Goal: Information Seeking & Learning: Learn about a topic

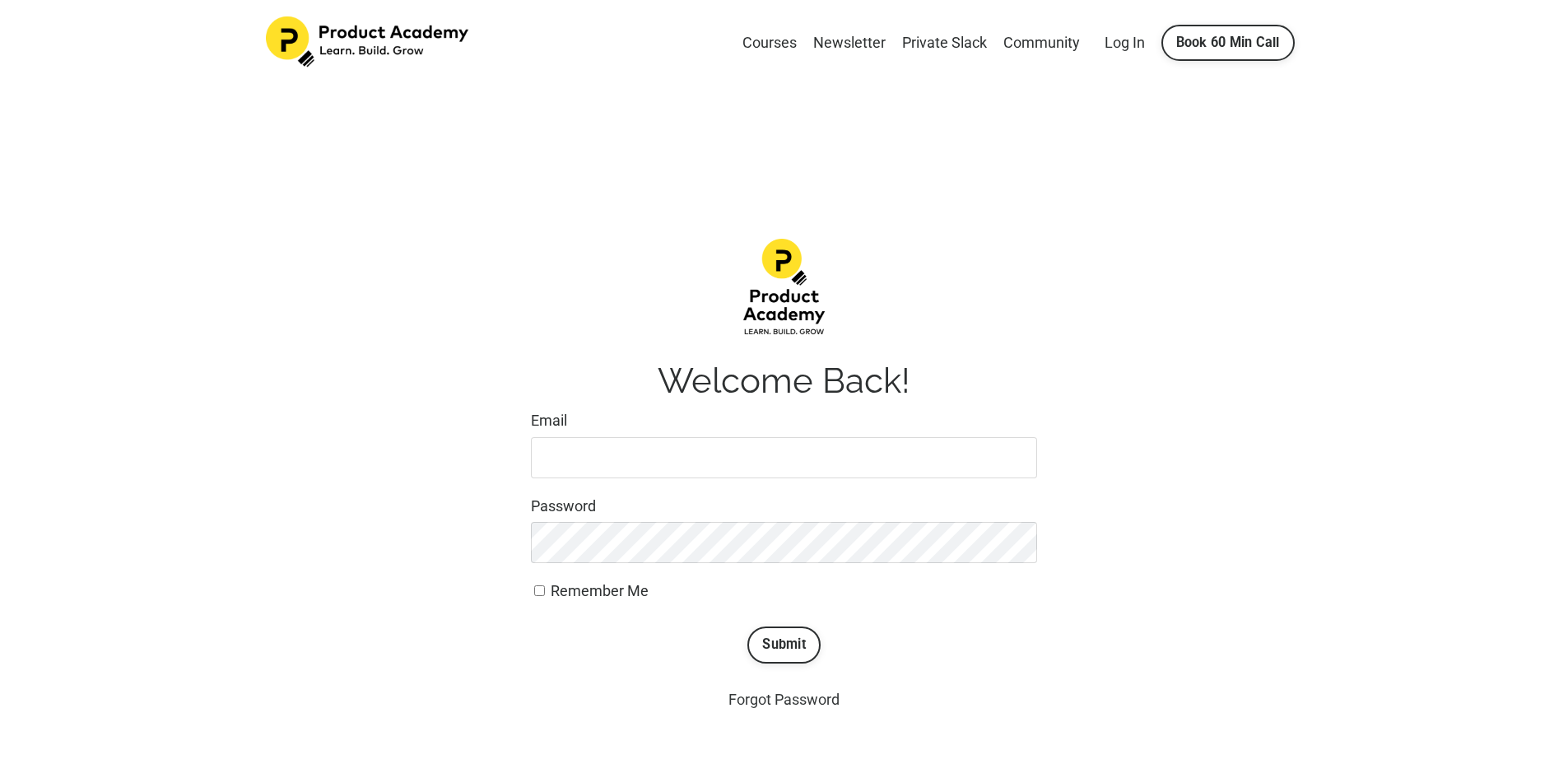
type input "meags@kizl.com"
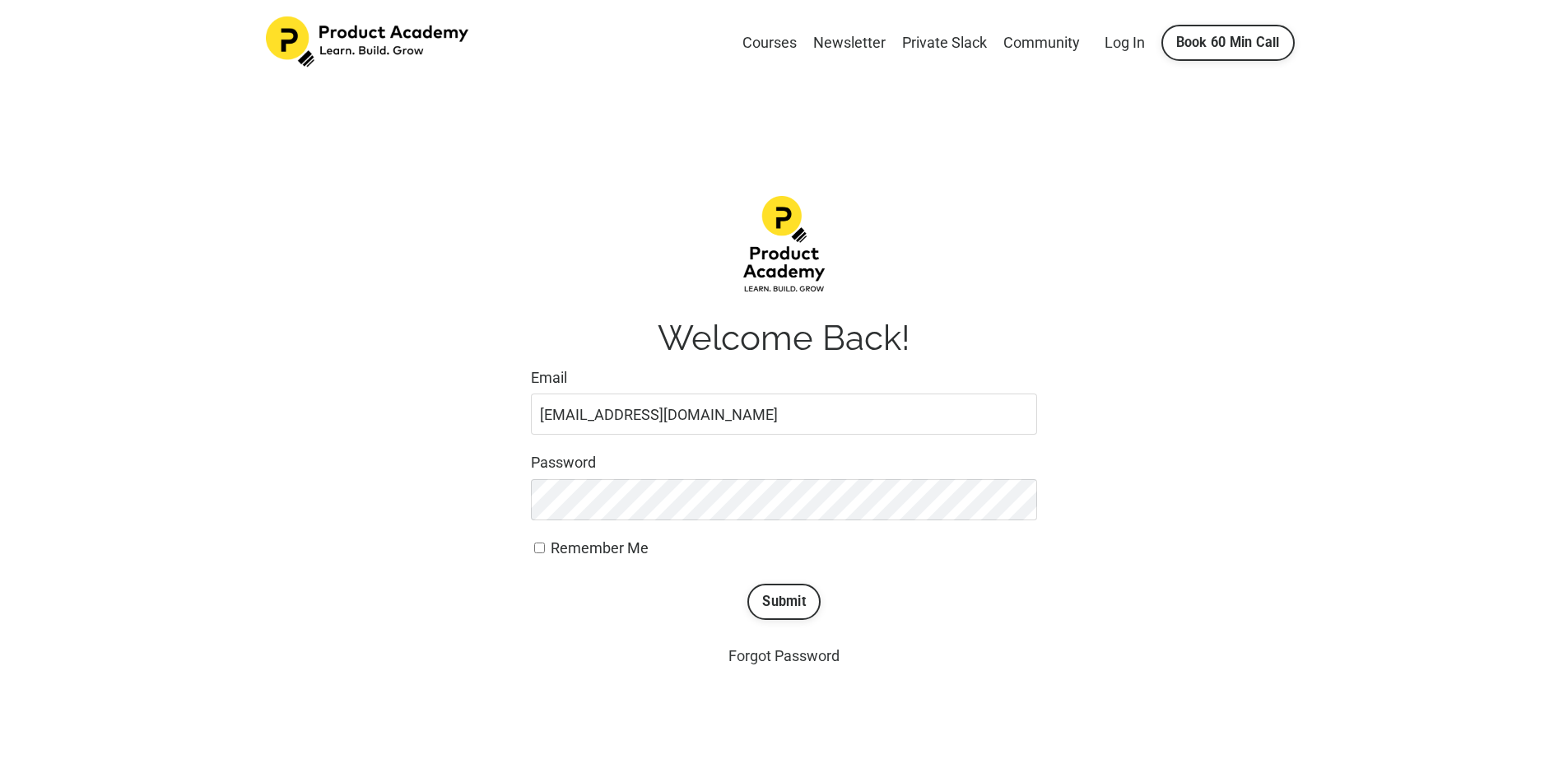
click at [776, 649] on link "Forgot Password" at bounding box center [783, 655] width 111 height 17
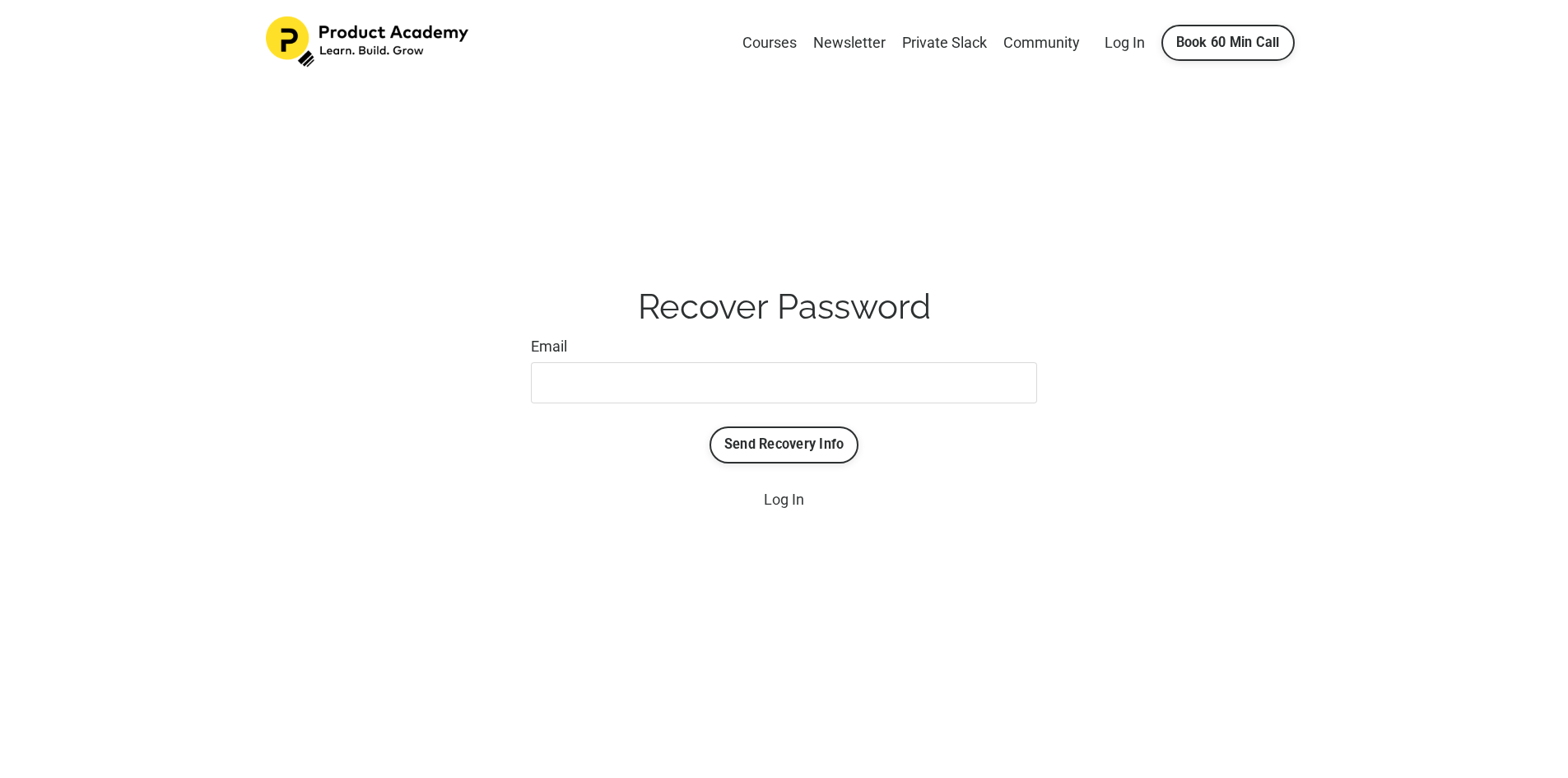
click at [775, 500] on link "Log In" at bounding box center [783, 499] width 40 height 17
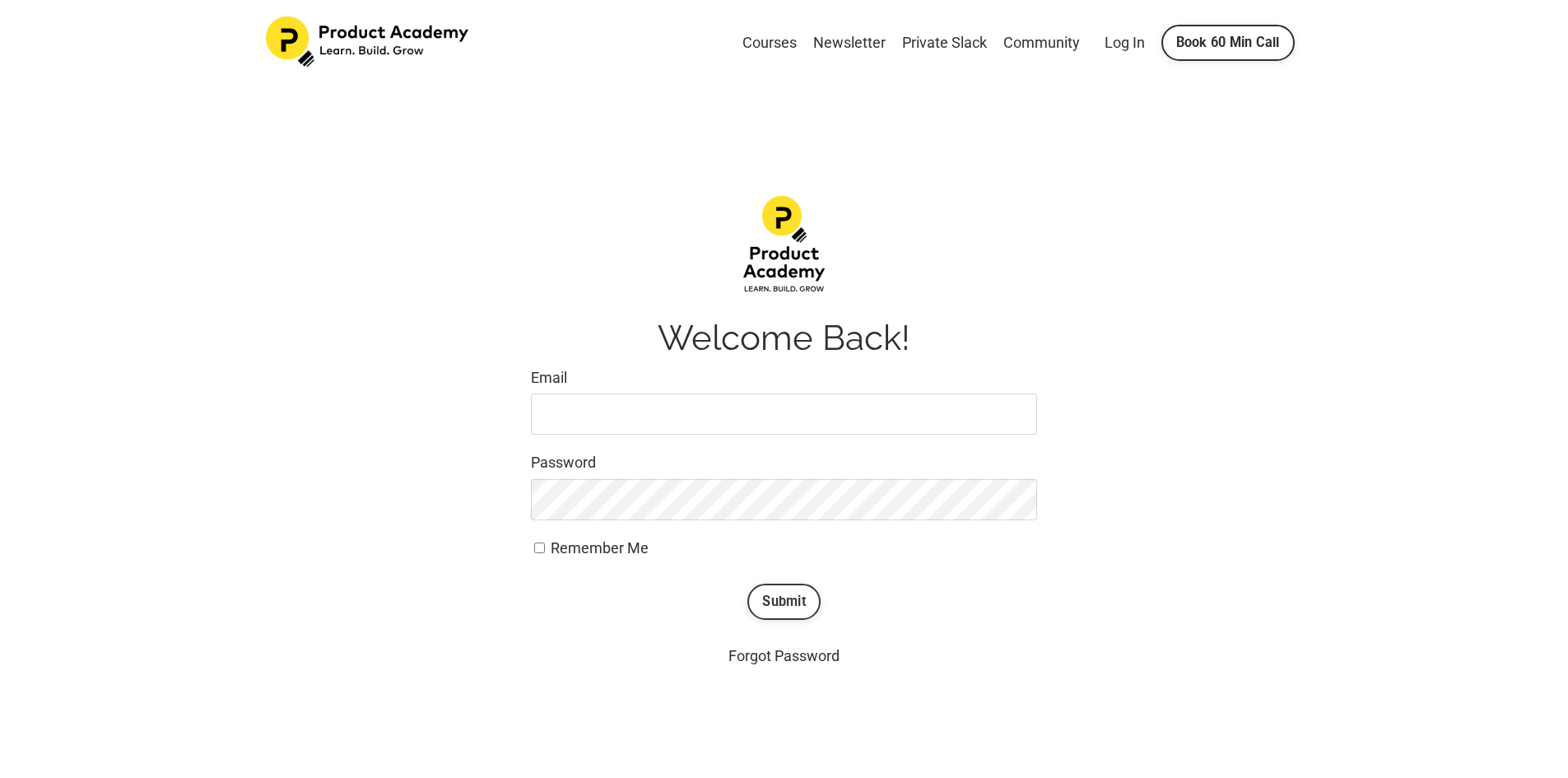
type input "meags@kizl.com"
click at [784, 599] on button "Submit" at bounding box center [784, 601] width 74 height 36
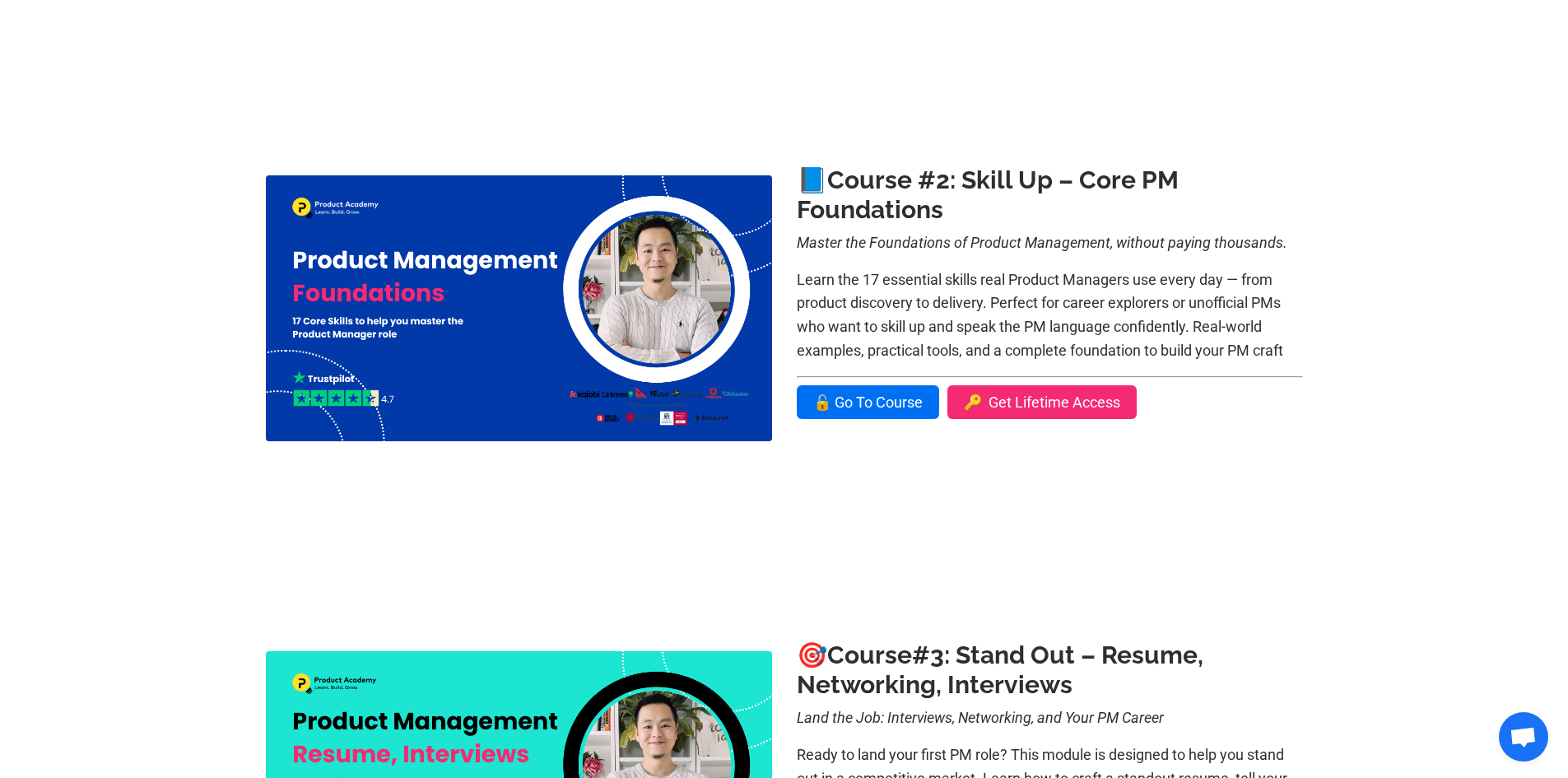
scroll to position [741, 0]
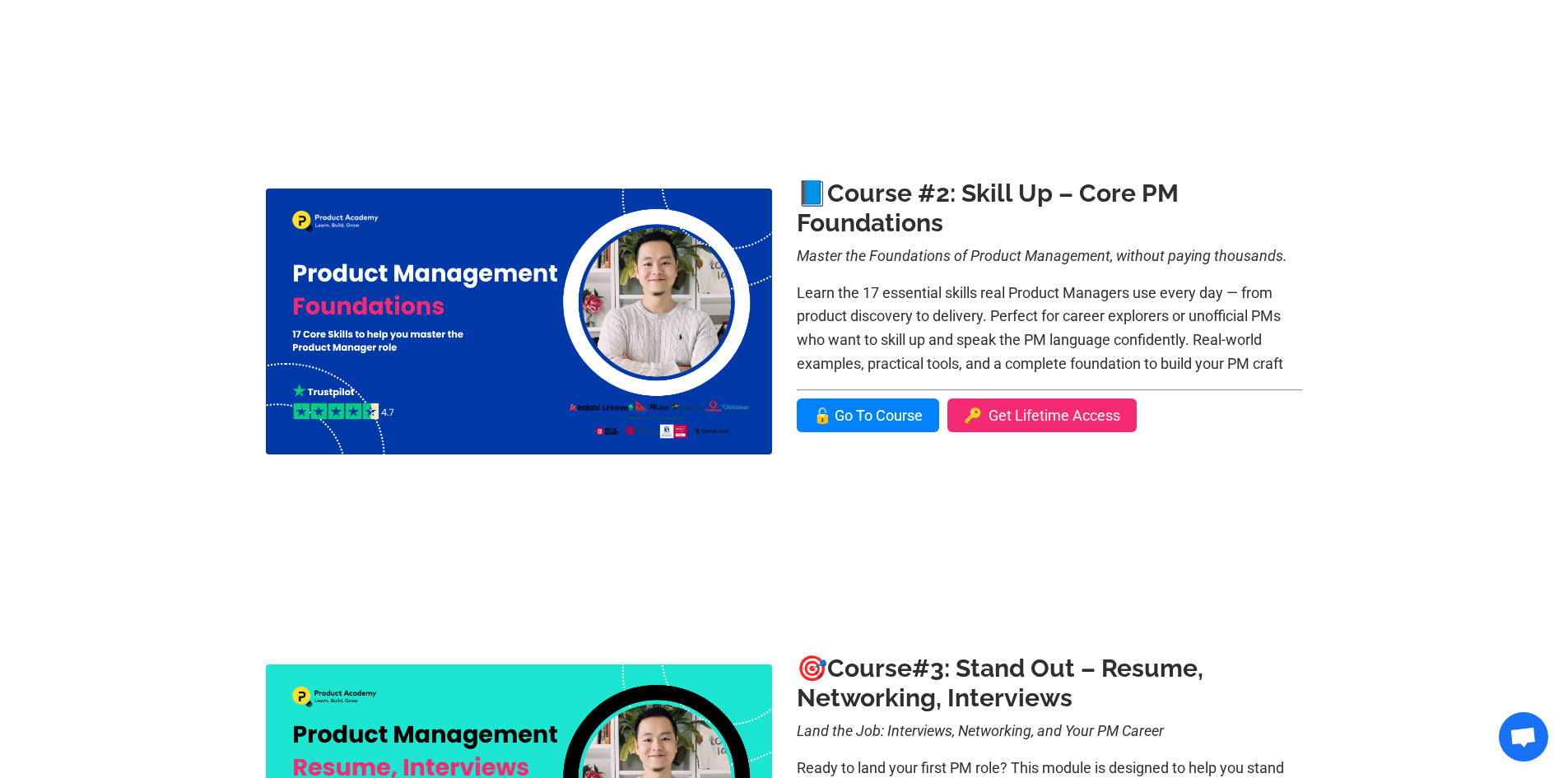
click at [889, 408] on link "🔓 Go To Course" at bounding box center [867, 415] width 143 height 34
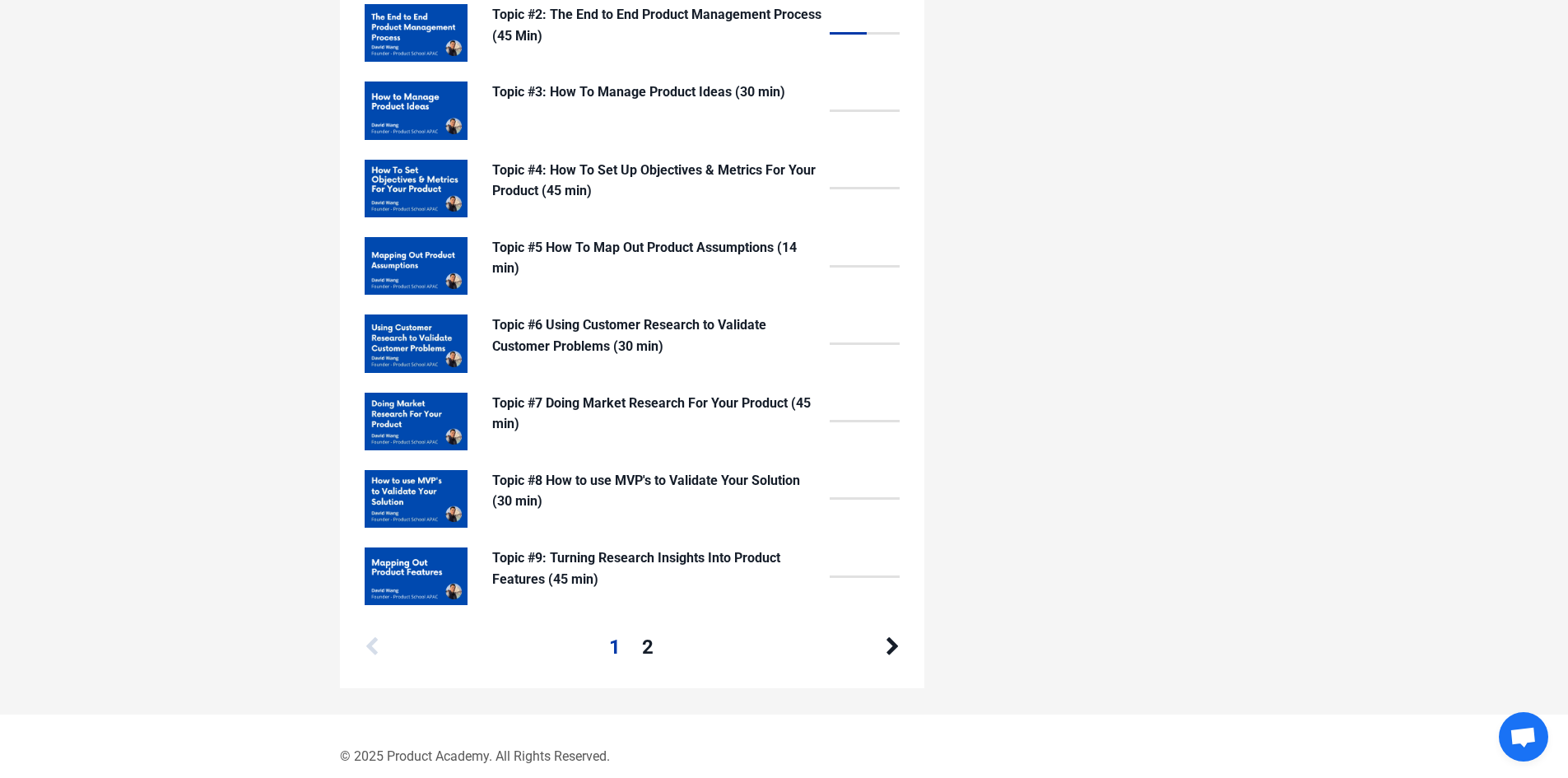
scroll to position [1585, 0]
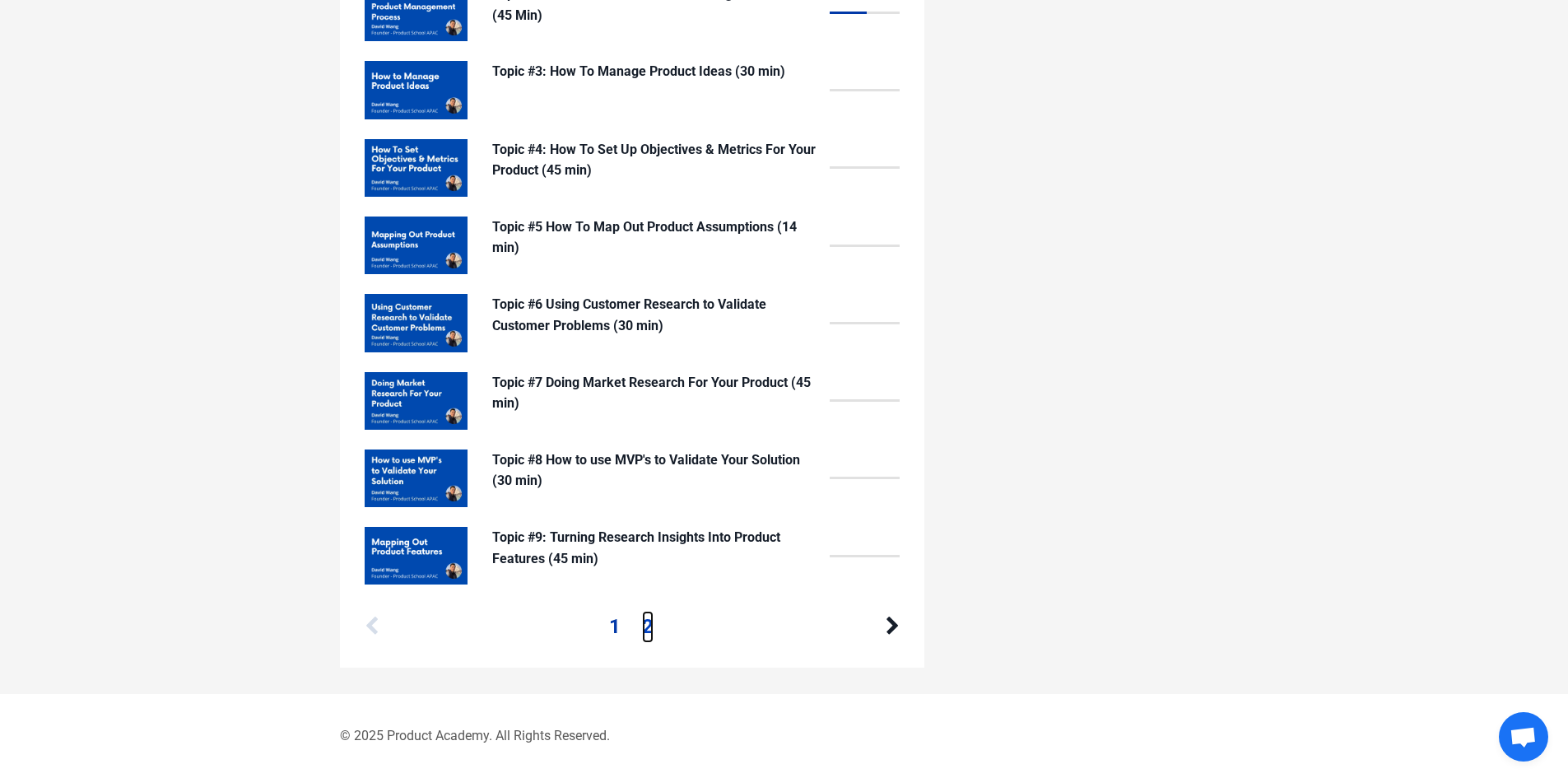
click at [653, 630] on link "2" at bounding box center [647, 626] width 12 height 31
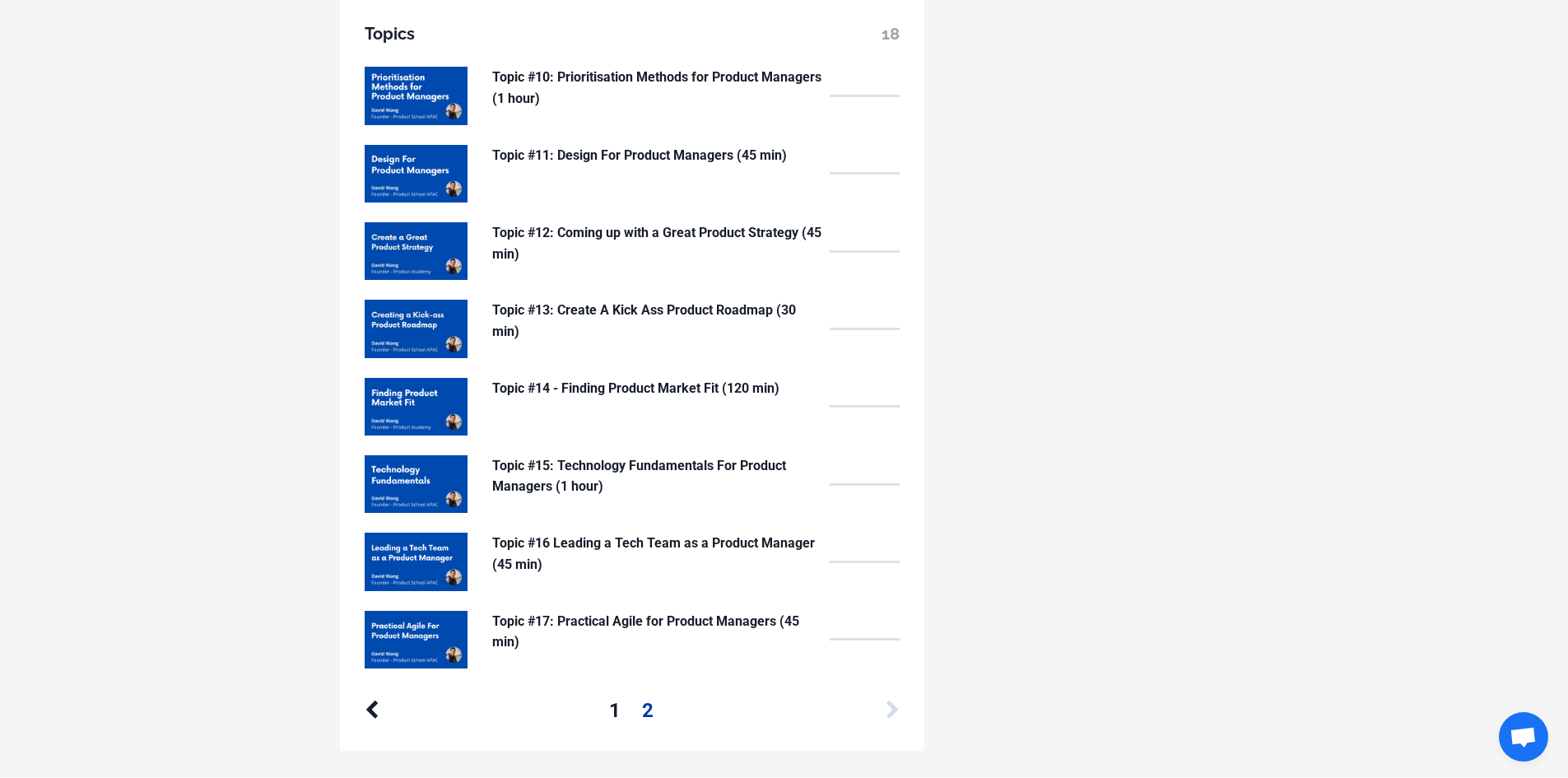
scroll to position [1317, 0]
